Goal: Complete application form

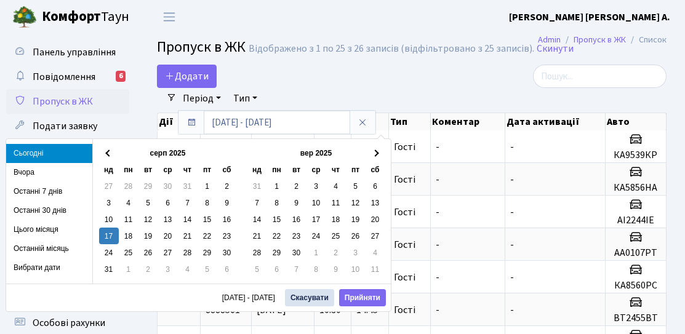
select select "25"
click at [206, 72] on span "Додати" at bounding box center [187, 77] width 44 height 14
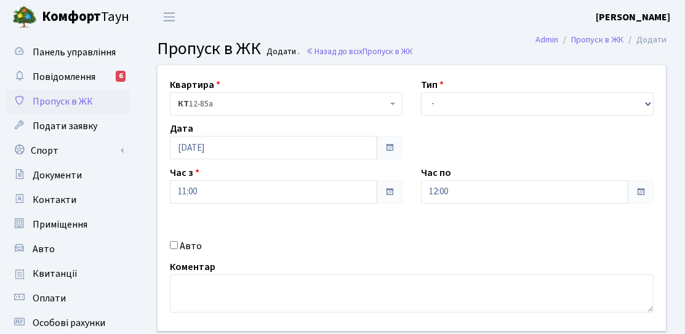
click at [187, 243] on label "Авто" at bounding box center [191, 246] width 22 height 15
click at [178, 243] on input "Авто" at bounding box center [174, 245] width 8 height 8
checkbox input "true"
click at [439, 107] on select "- Доставка Таксі Гості Сервіс" at bounding box center [537, 103] width 233 height 23
select select "3"
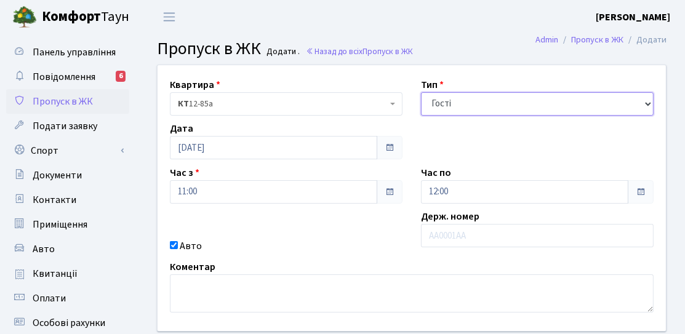
click at [421, 92] on select "- Доставка Таксі Гості Сервіс" at bounding box center [537, 103] width 233 height 23
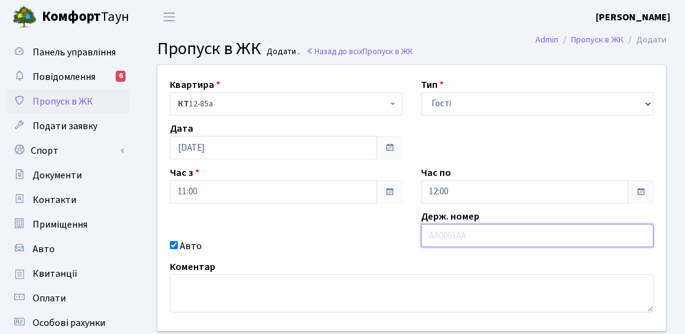
click at [458, 242] on input "text" at bounding box center [537, 235] width 233 height 23
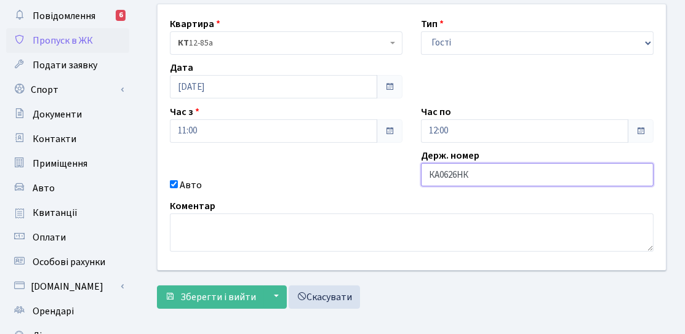
scroll to position [62, 0]
type input "КА0626НК"
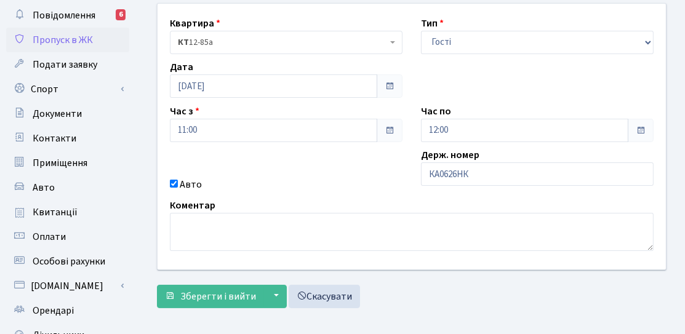
click at [482, 140] on div "Квартира <b>КТ</b>&nbsp;&nbsp;&nbsp;&nbsp;12-85а КТ 12-85а Тип - Доставка Таксі…" at bounding box center [411, 137] width 527 height 266
click at [477, 131] on input "12:00" at bounding box center [525, 130] width 208 height 23
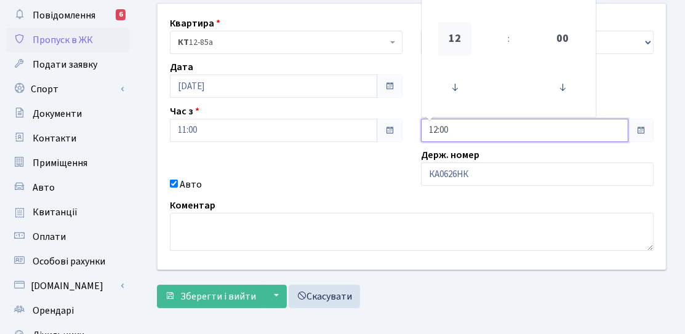
click at [458, 51] on span "12" at bounding box center [454, 38] width 33 height 33
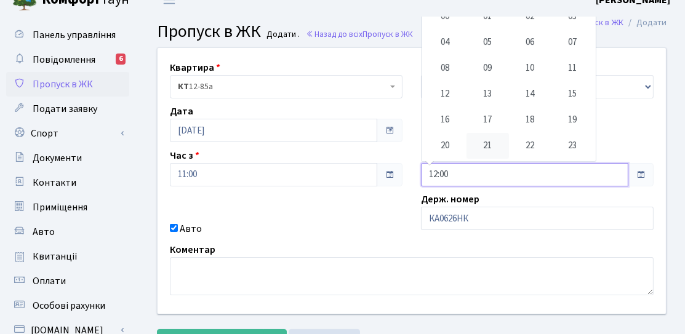
scroll to position [0, 0]
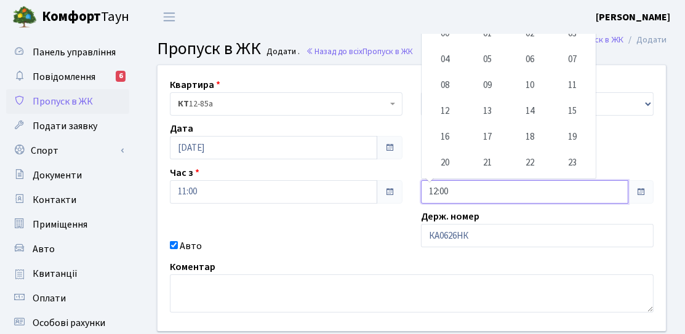
click at [483, 180] on input "12:00" at bounding box center [525, 191] width 208 height 23
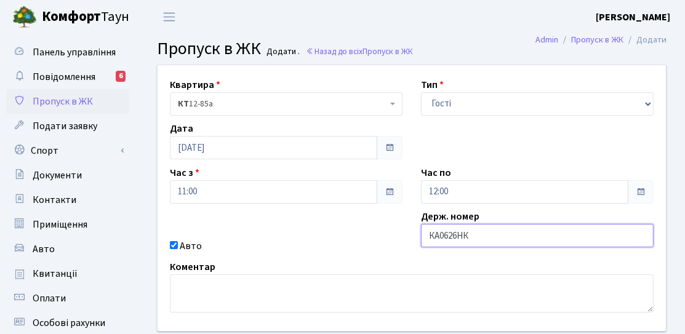
click at [573, 236] on input "КА0626НК" at bounding box center [537, 235] width 233 height 23
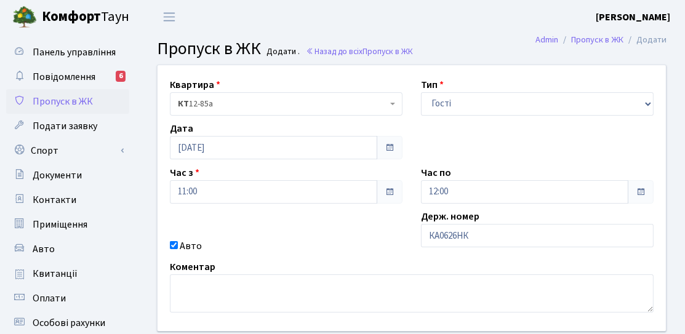
click at [511, 204] on div "Квартира <b>КТ</b>&nbsp;&nbsp;&nbsp;&nbsp;12-85а КТ 12-85а Тип - Доставка Таксі…" at bounding box center [411, 198] width 527 height 266
click at [507, 190] on input "12:00" at bounding box center [525, 191] width 208 height 23
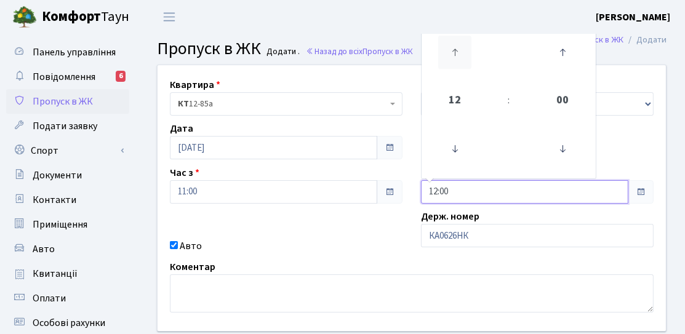
click at [462, 52] on icon at bounding box center [454, 52] width 33 height 33
click at [462, 56] on icon at bounding box center [454, 52] width 33 height 33
type input "15:00"
click at [286, 260] on div "Коментар" at bounding box center [412, 286] width 503 height 53
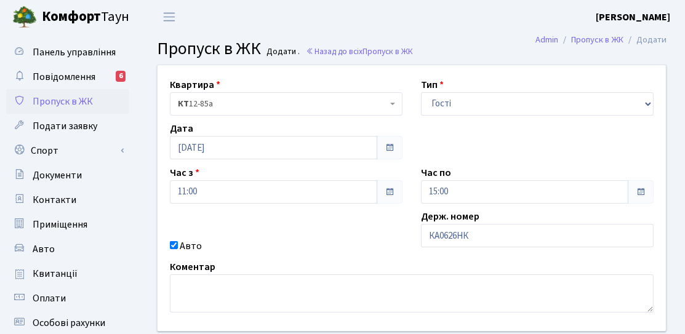
scroll to position [62, 0]
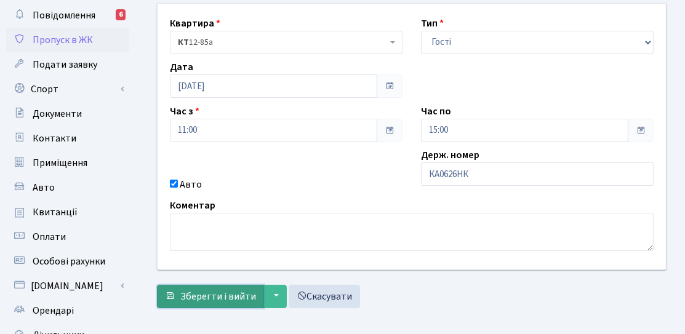
click at [254, 289] on button "Зберегти і вийти" at bounding box center [210, 296] width 107 height 23
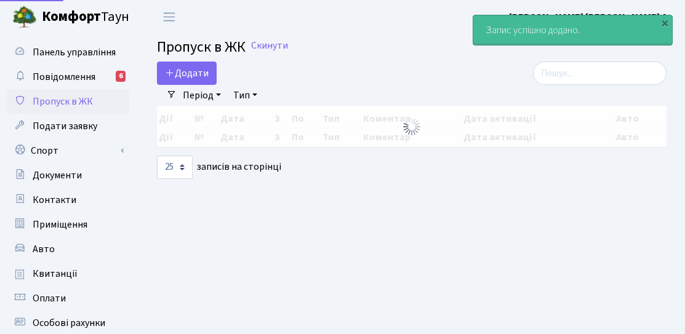
select select "25"
